Goal: Find specific page/section: Find specific page/section

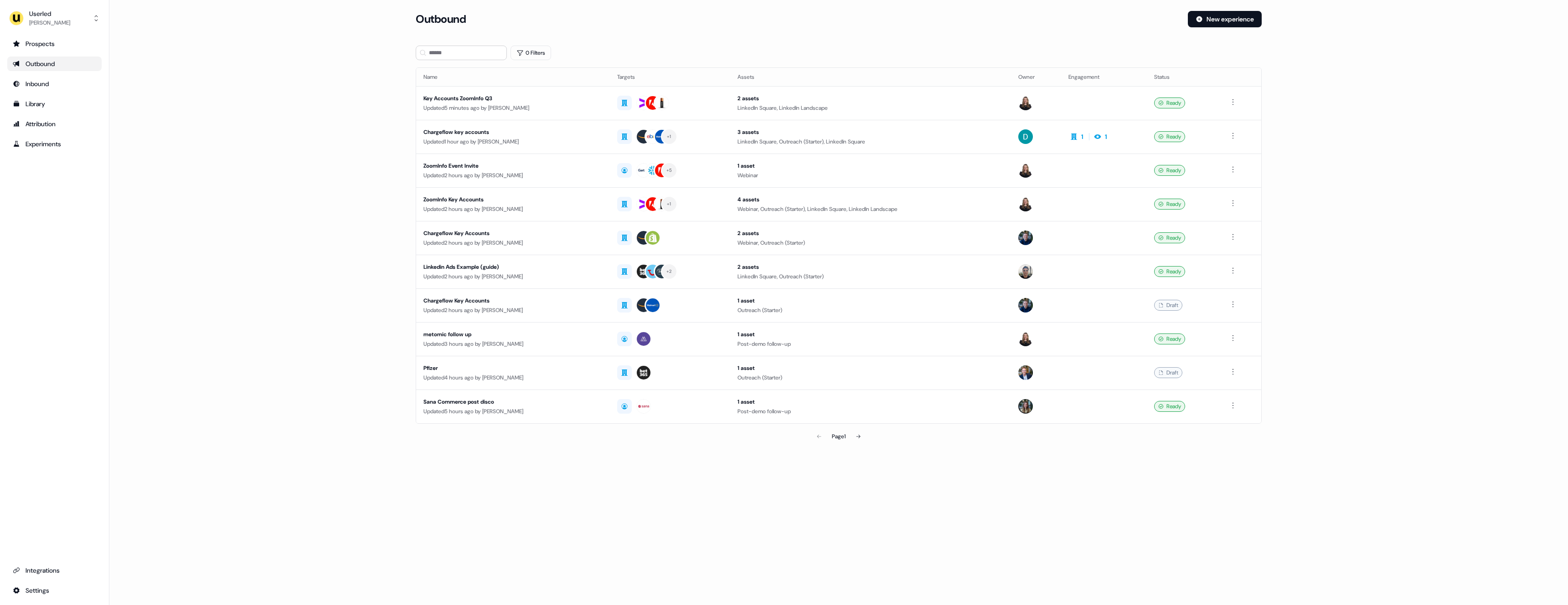
click at [43, 59] on div "Outbound" at bounding box center [54, 63] width 83 height 9
click at [863, 438] on button at bounding box center [858, 436] width 18 height 18
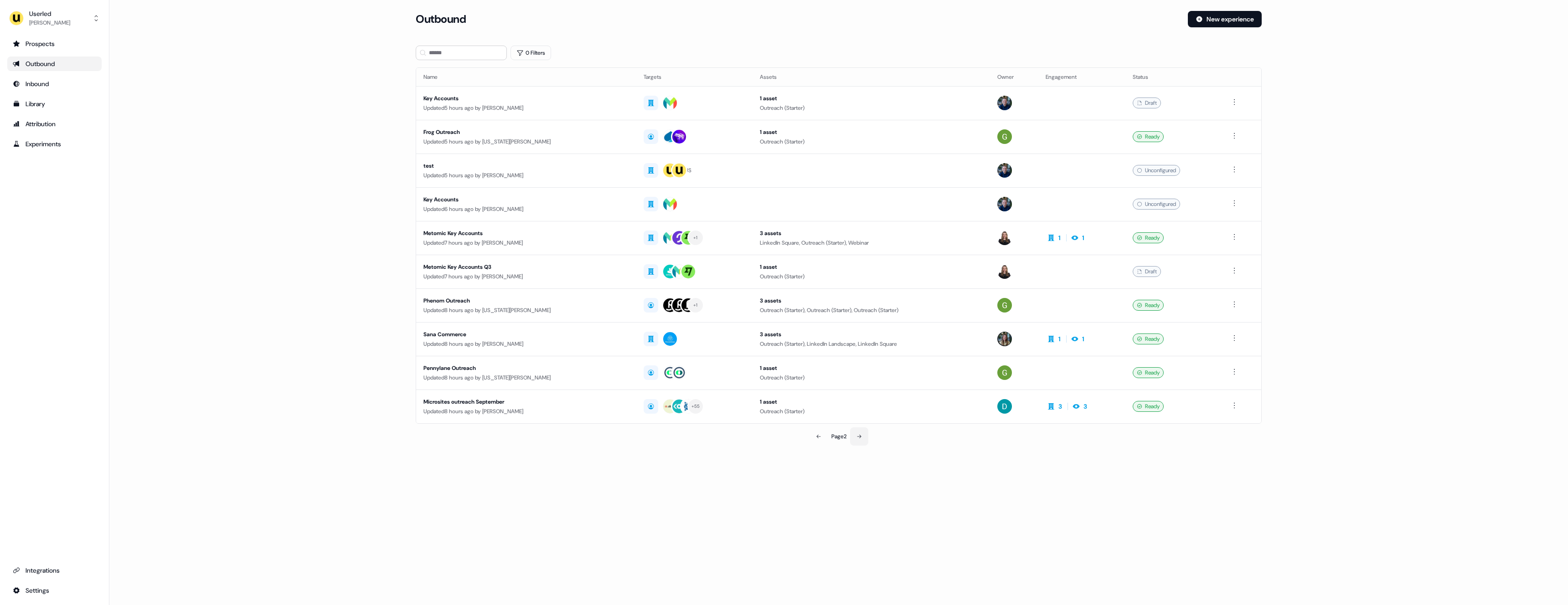
click at [859, 435] on icon at bounding box center [859, 436] width 5 height 5
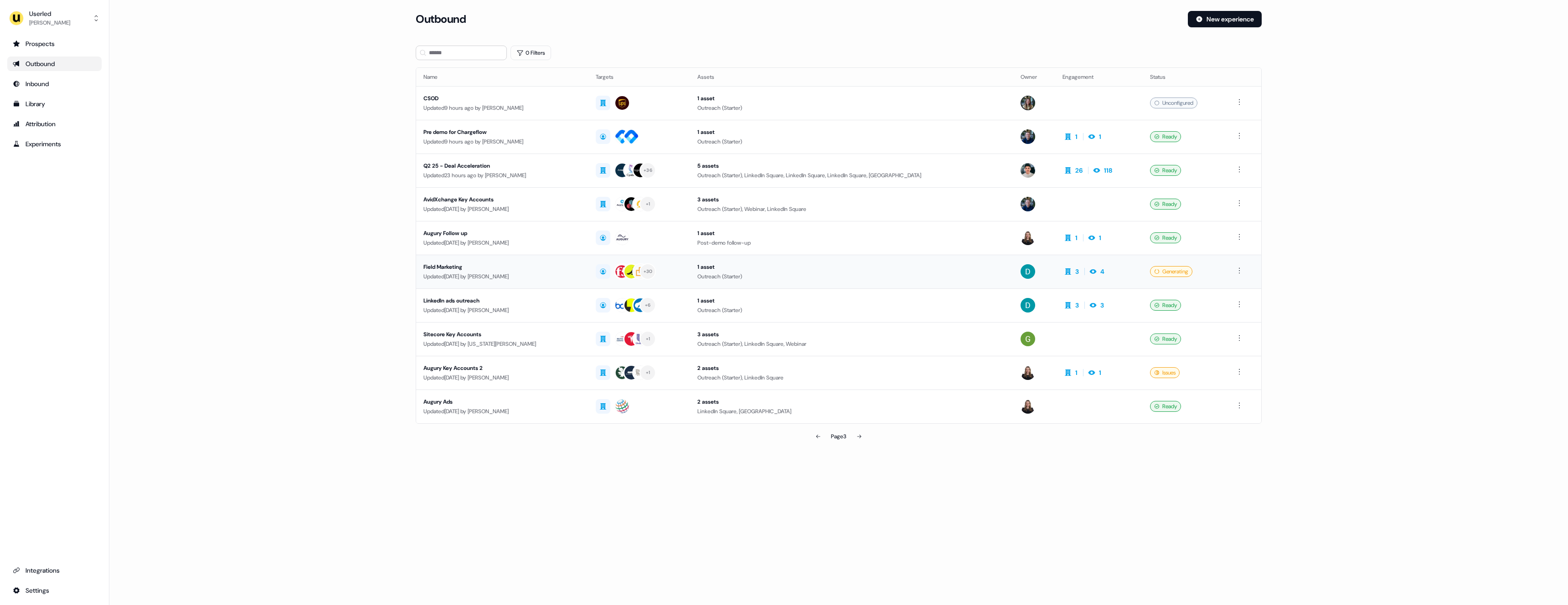
click at [519, 267] on div "Field Marketing" at bounding box center [502, 267] width 158 height 9
click at [864, 435] on button at bounding box center [859, 436] width 18 height 18
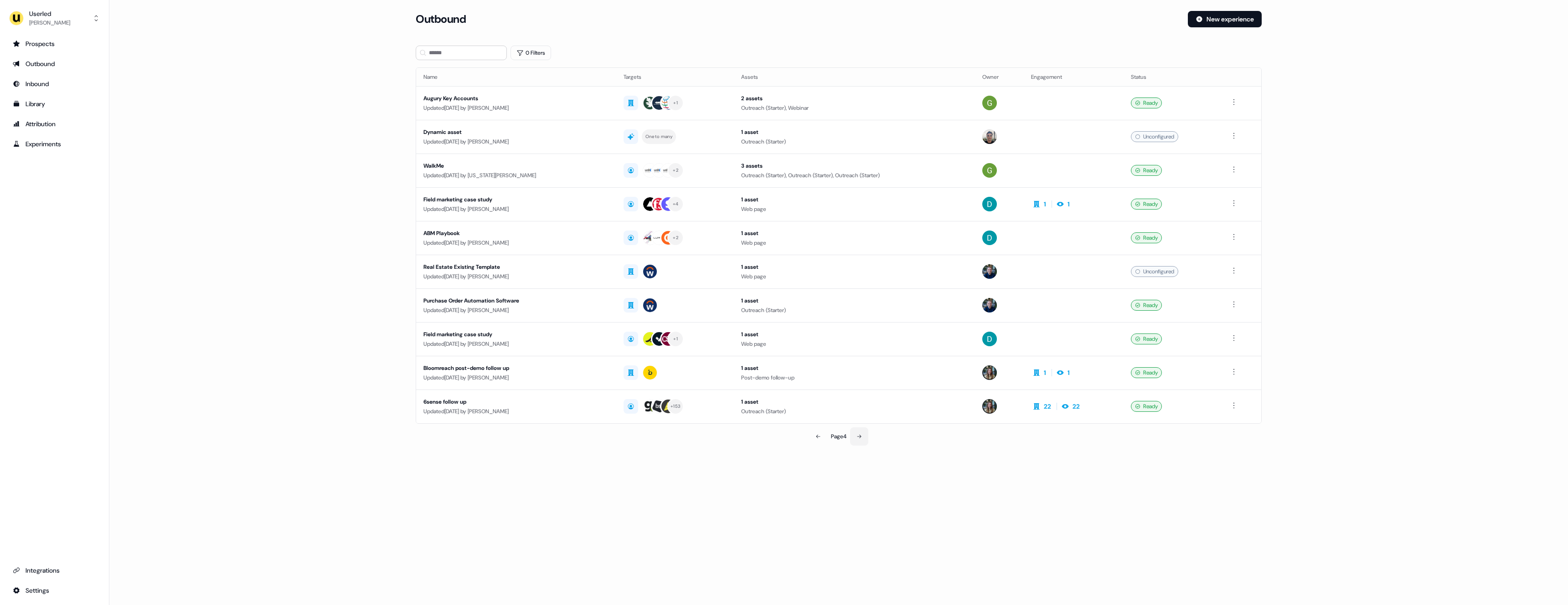
click at [856, 433] on button at bounding box center [859, 436] width 18 height 18
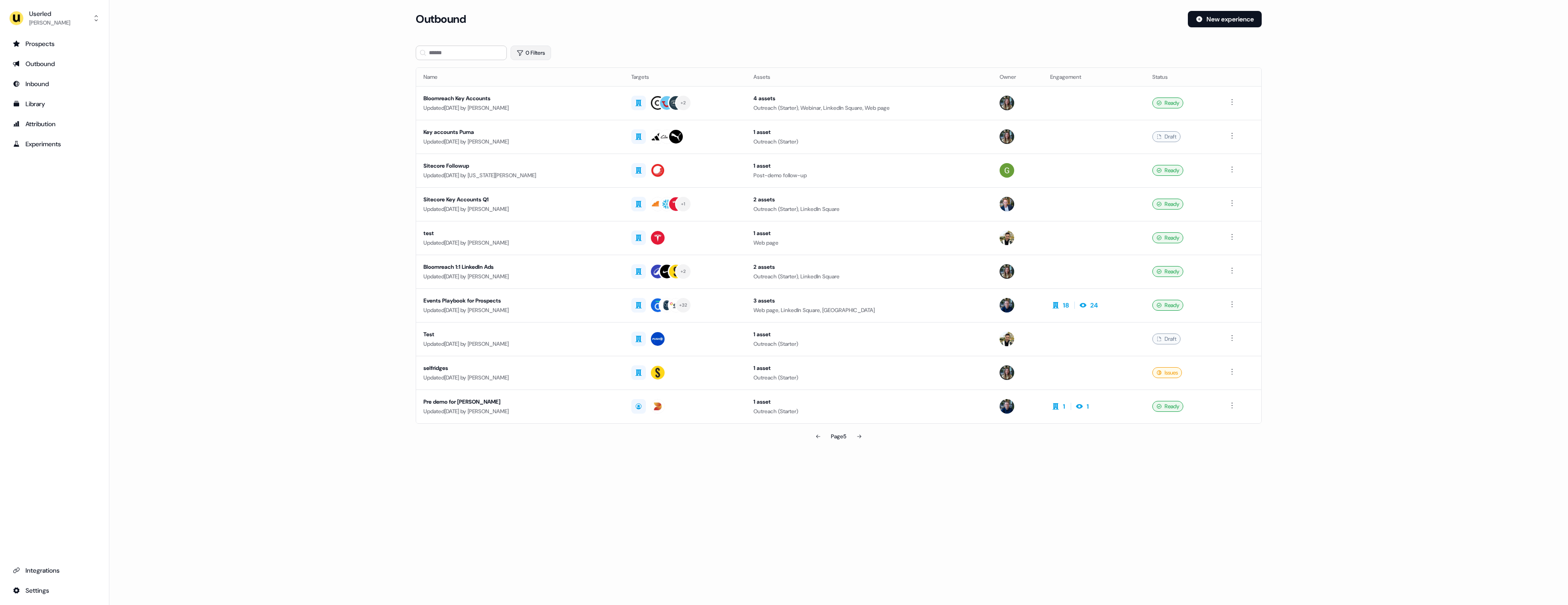
click at [539, 54] on button "0 Filters" at bounding box center [531, 53] width 41 height 15
click at [542, 88] on html "For the best experience switch devices to a bigger screen. Go to [DOMAIN_NAME] …" at bounding box center [784, 302] width 1568 height 605
click at [544, 119] on div "Owner" at bounding box center [586, 126] width 132 height 15
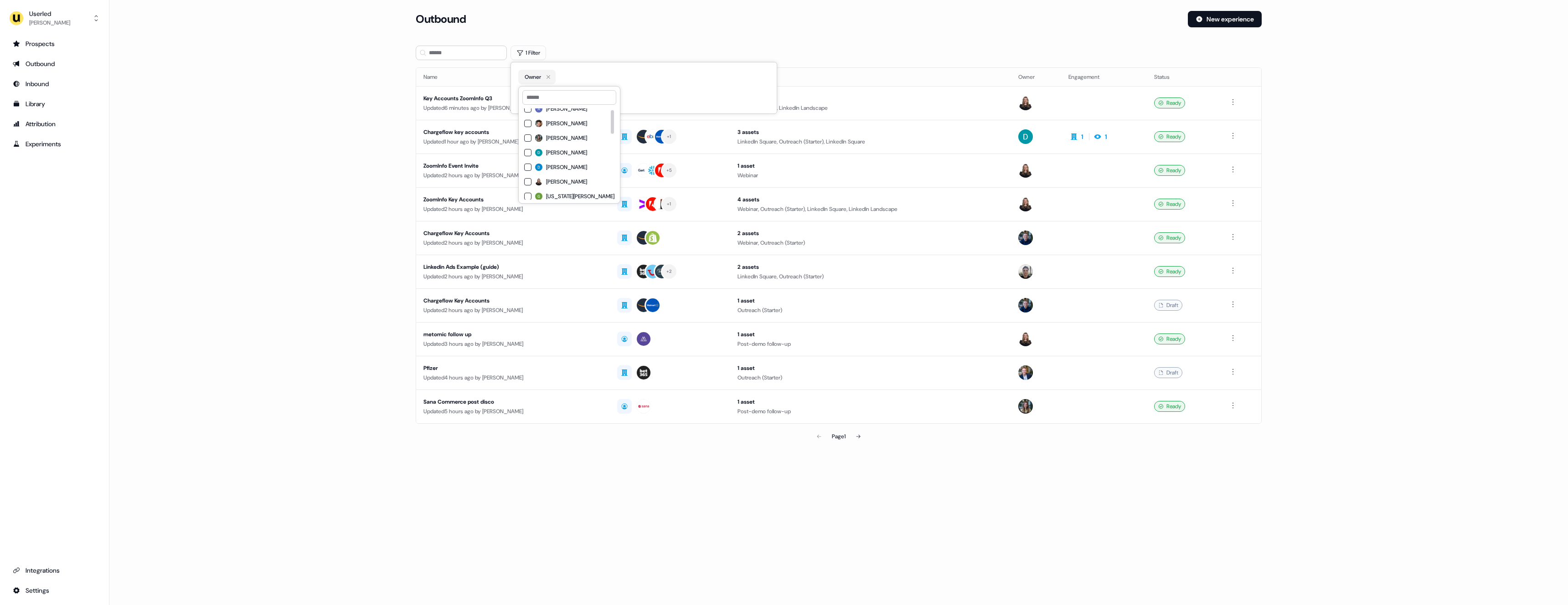
scroll to position [6, 0]
click at [548, 100] on input at bounding box center [569, 97] width 94 height 15
type input "***"
click at [527, 112] on button "[PERSON_NAME]" at bounding box center [528, 114] width 7 height 7
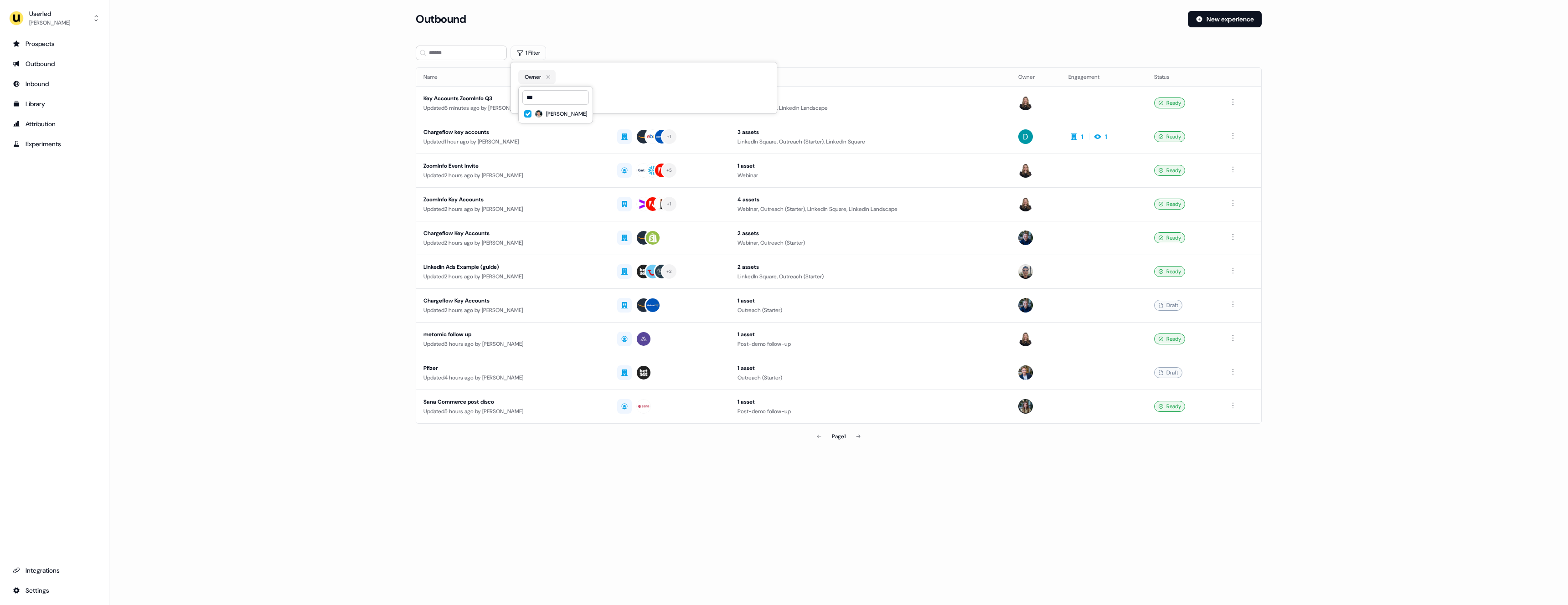
click at [607, 42] on section "Loading... Outbound New experience 1 Filter Name Targets Assets Owner Engagemen…" at bounding box center [839, 241] width 875 height 460
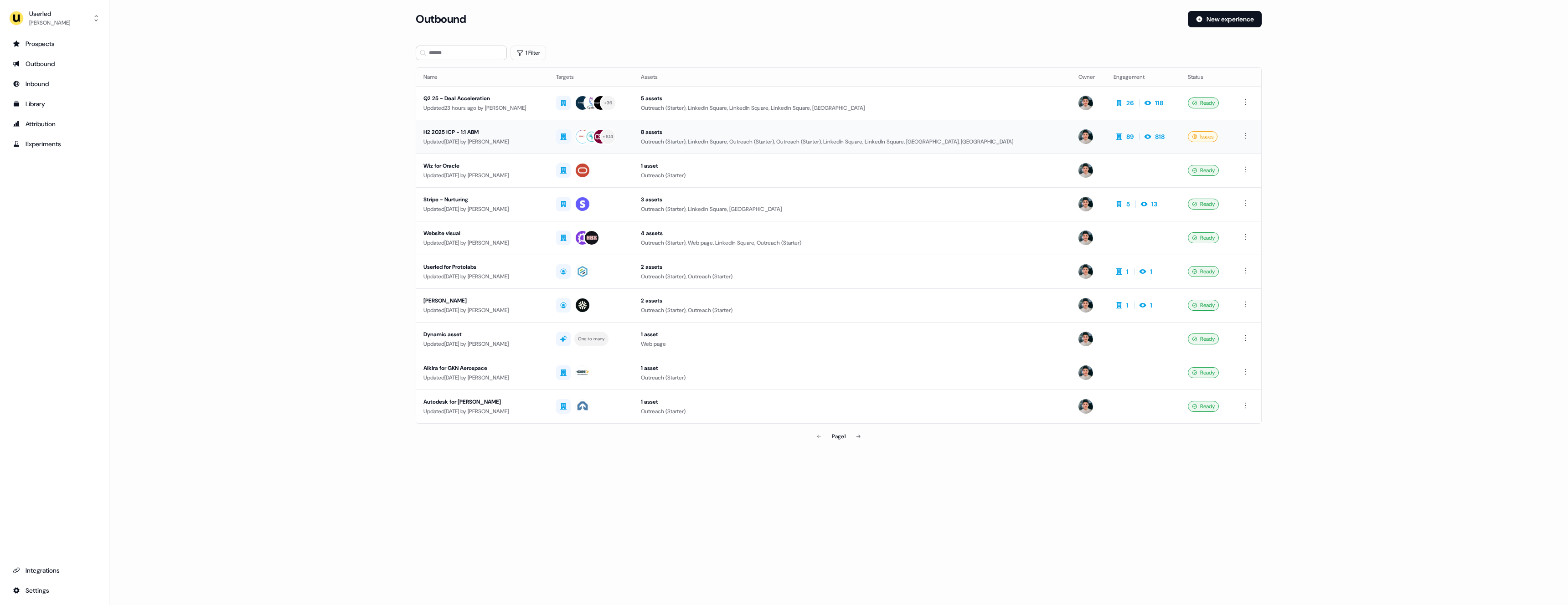
click at [539, 138] on div "Updated [DATE] by [PERSON_NAME]" at bounding box center [483, 141] width 118 height 9
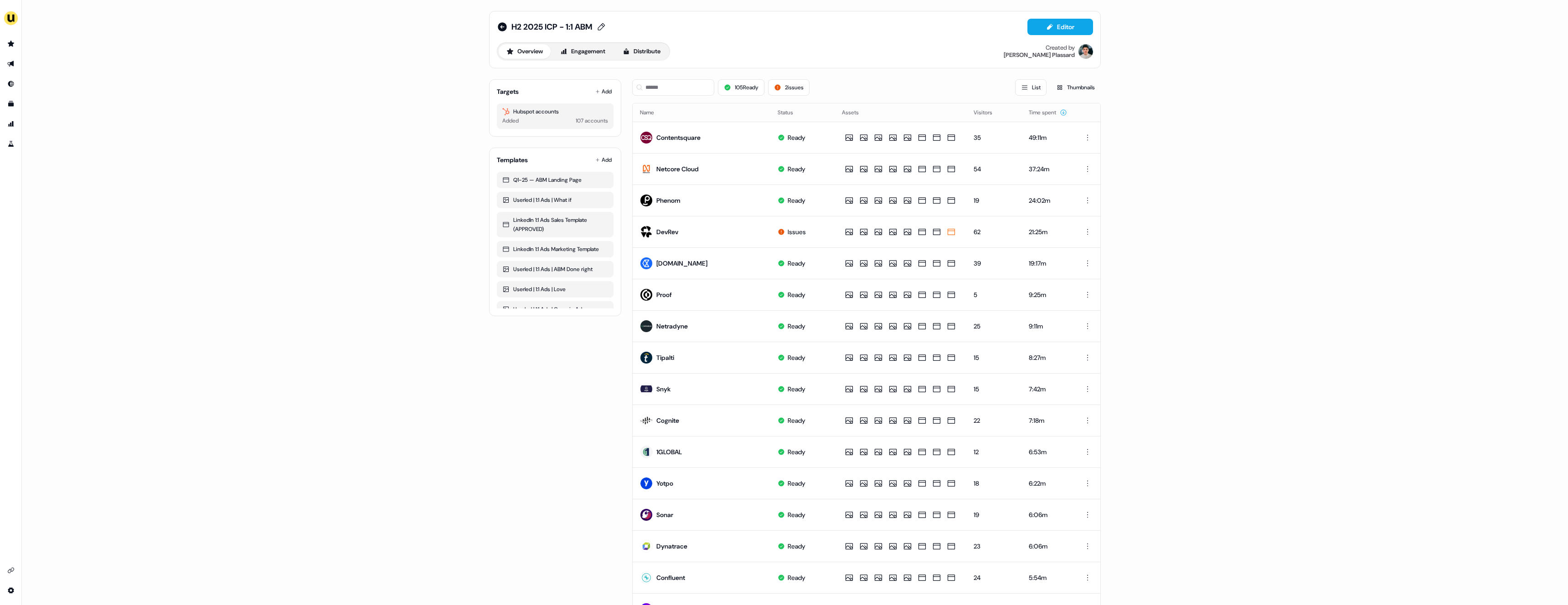
click at [542, 26] on span "H2 2025 ICP - 1:1 ABM" at bounding box center [551, 27] width 81 height 11
click at [542, 26] on input "**********" at bounding box center [552, 27] width 82 height 9
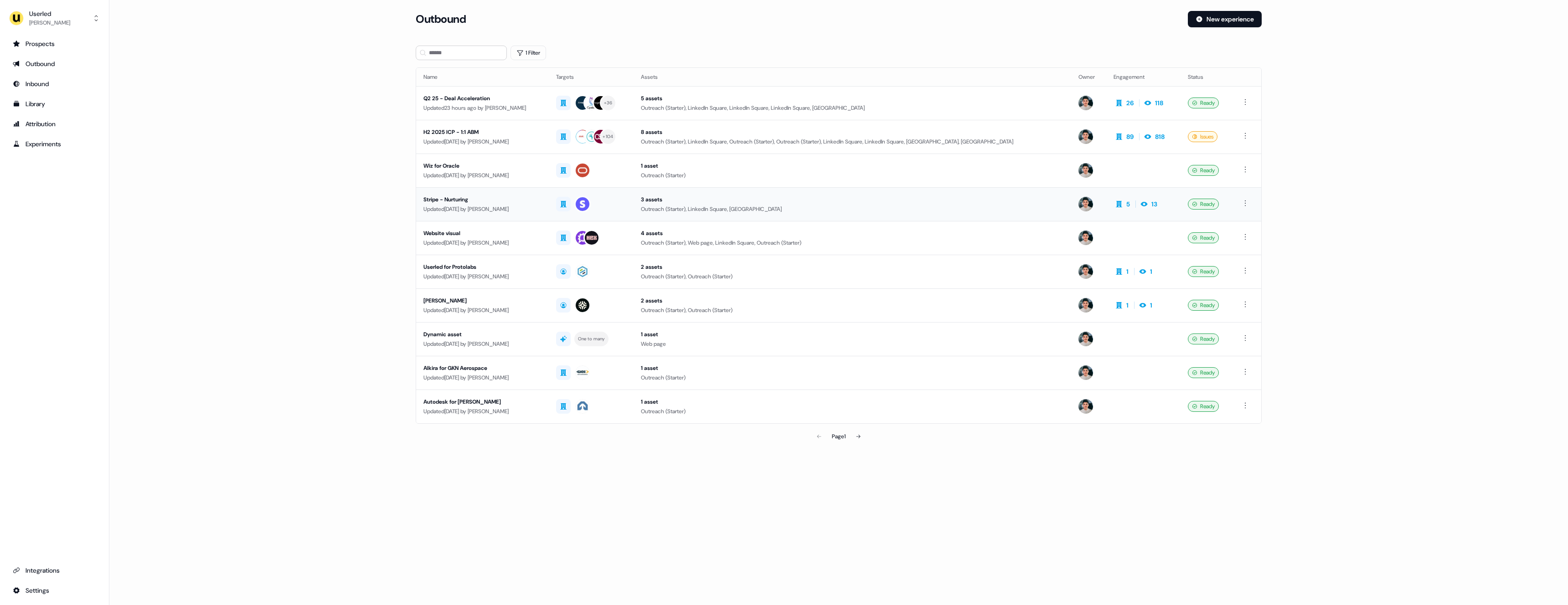
click at [519, 200] on div "Stripe - Nurturing" at bounding box center [483, 200] width 118 height 9
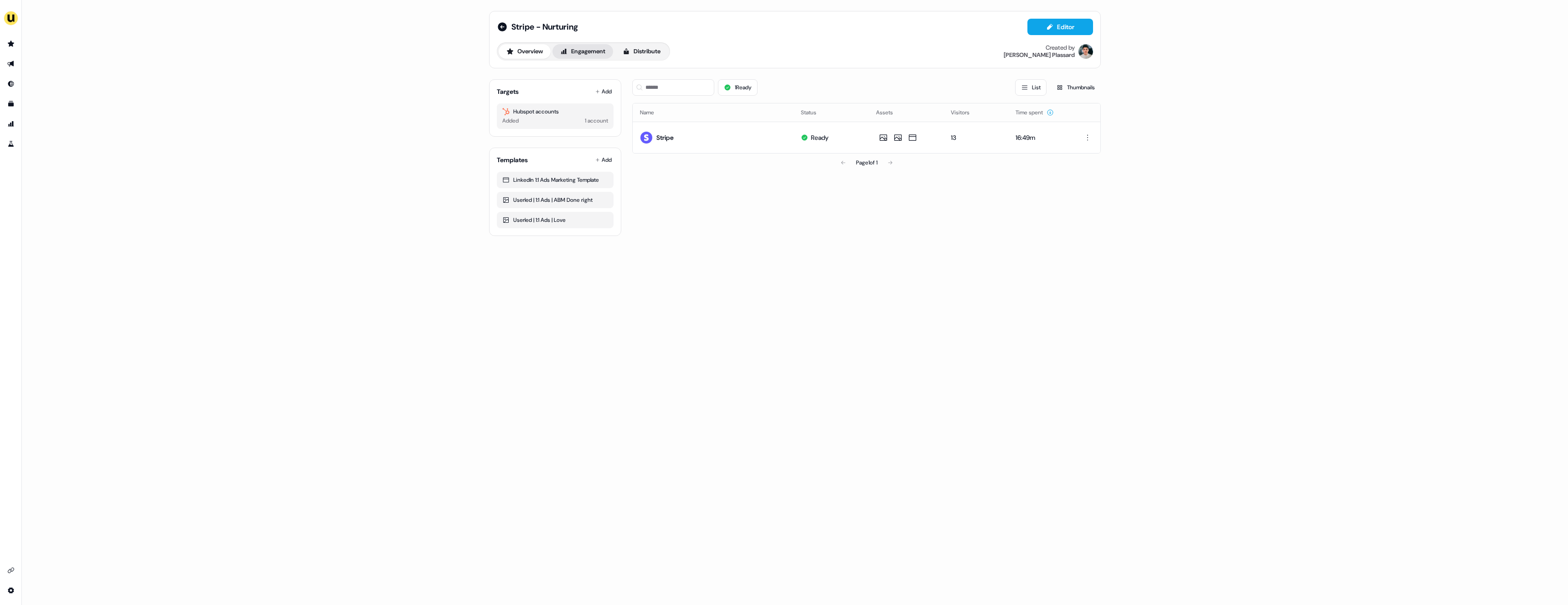
click at [605, 53] on button "Engagement" at bounding box center [583, 52] width 61 height 15
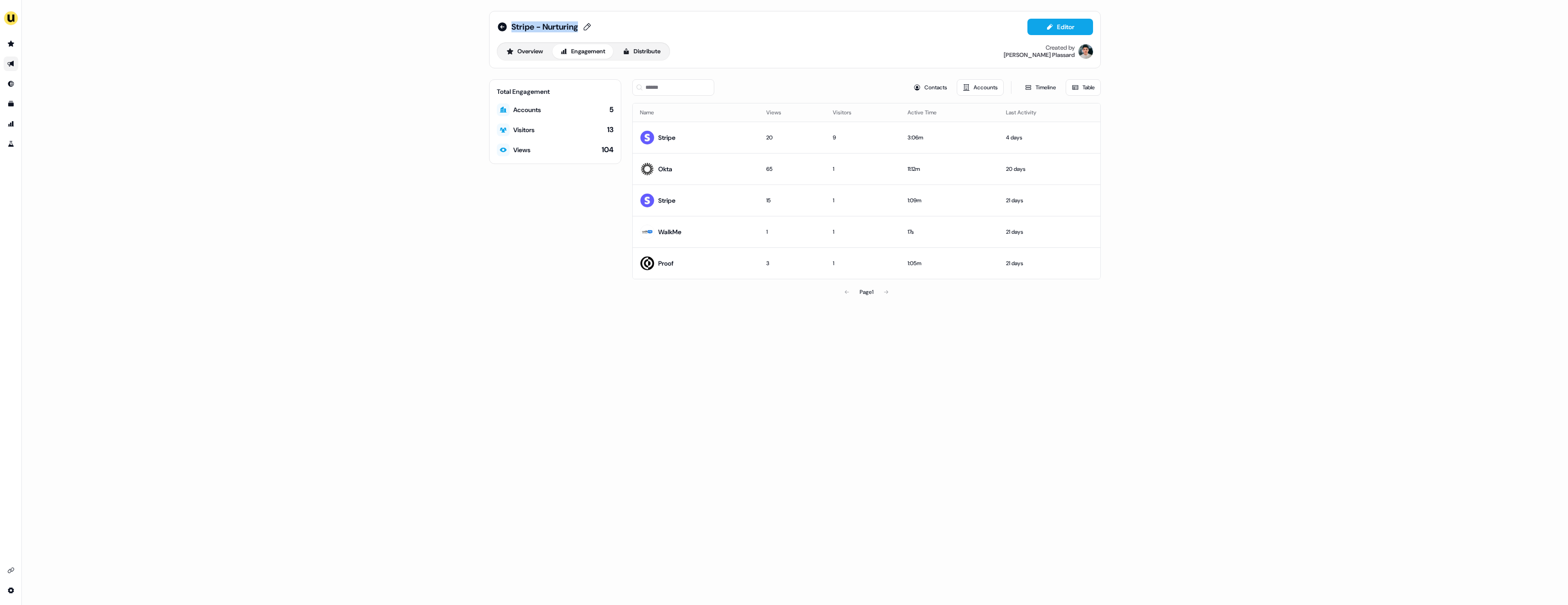
drag, startPoint x: 594, startPoint y: 29, endPoint x: 513, endPoint y: 26, distance: 81.1
click at [513, 26] on div "Stripe - Nurturing Editor" at bounding box center [794, 27] width 596 height 16
copy span "Stripe - Nurturing"
